Goal: Task Accomplishment & Management: Manage account settings

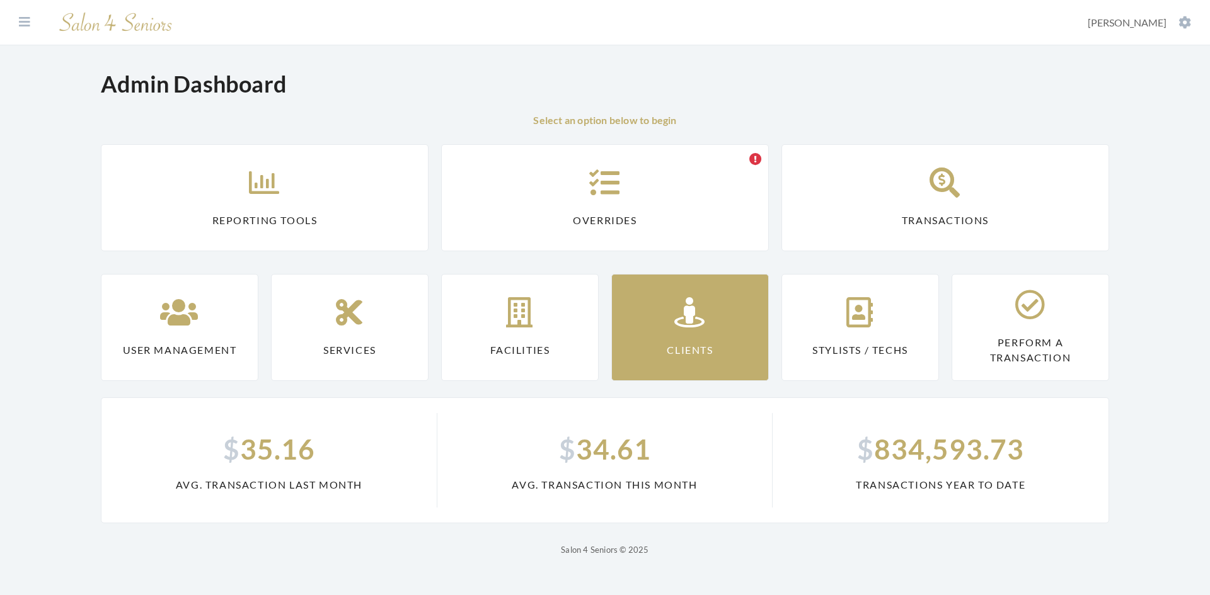
click at [669, 335] on link "Clients" at bounding box center [690, 327] width 158 height 107
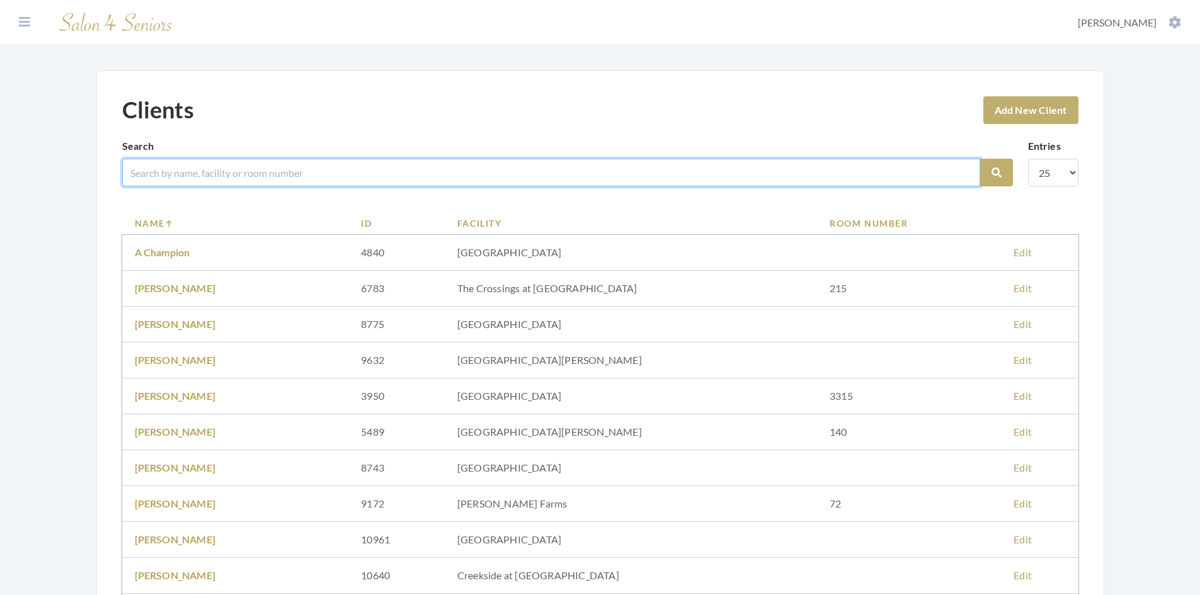
click at [175, 175] on input "search" at bounding box center [551, 173] width 858 height 28
type input "[PERSON_NAME]"
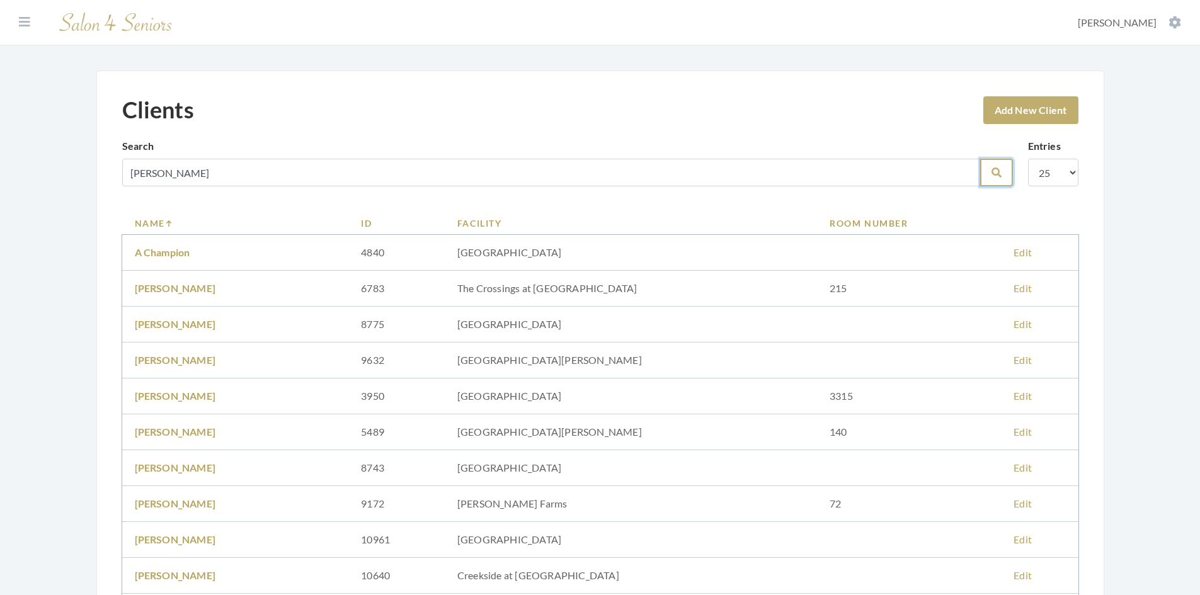
click at [1003, 173] on button "Search" at bounding box center [996, 173] width 33 height 28
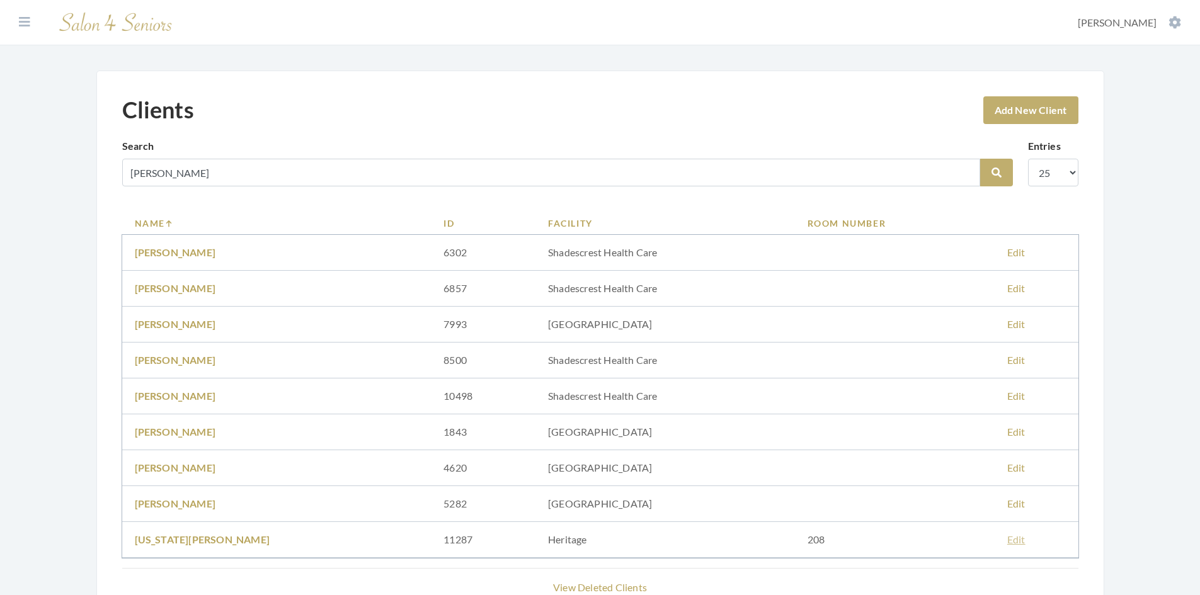
click at [1015, 538] on link "Edit" at bounding box center [1017, 540] width 18 height 12
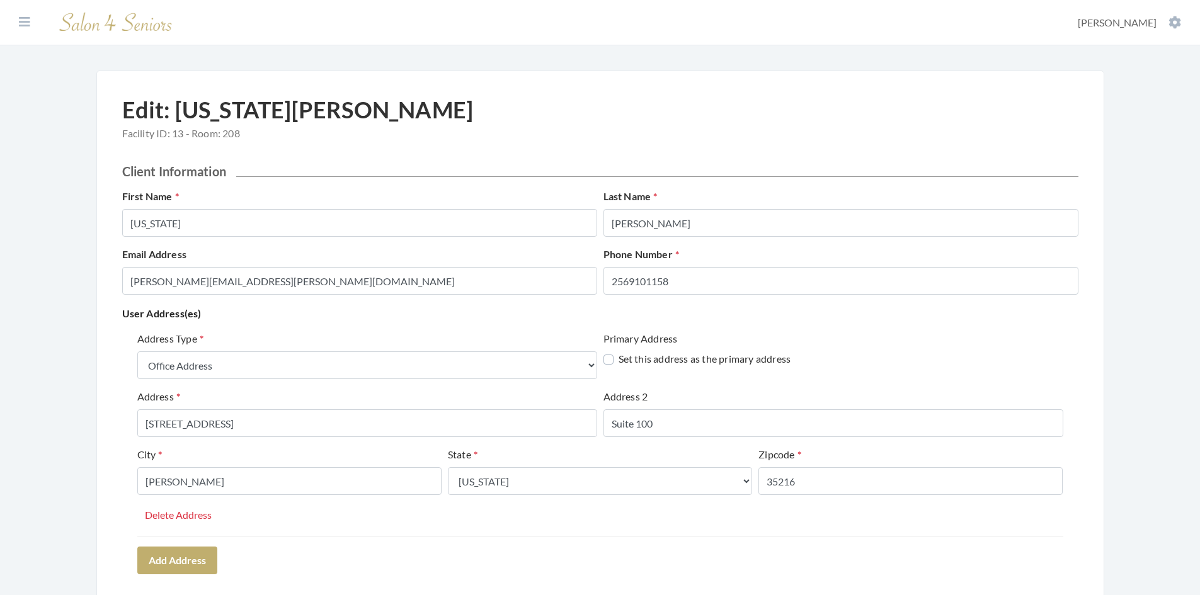
select select "office"
select select "al"
